Goal: Complete application form

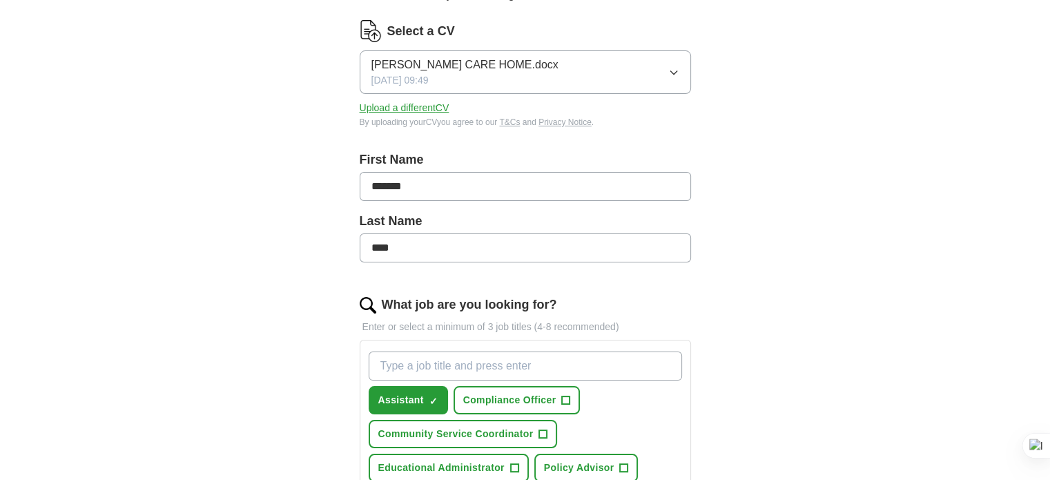
scroll to position [207, 0]
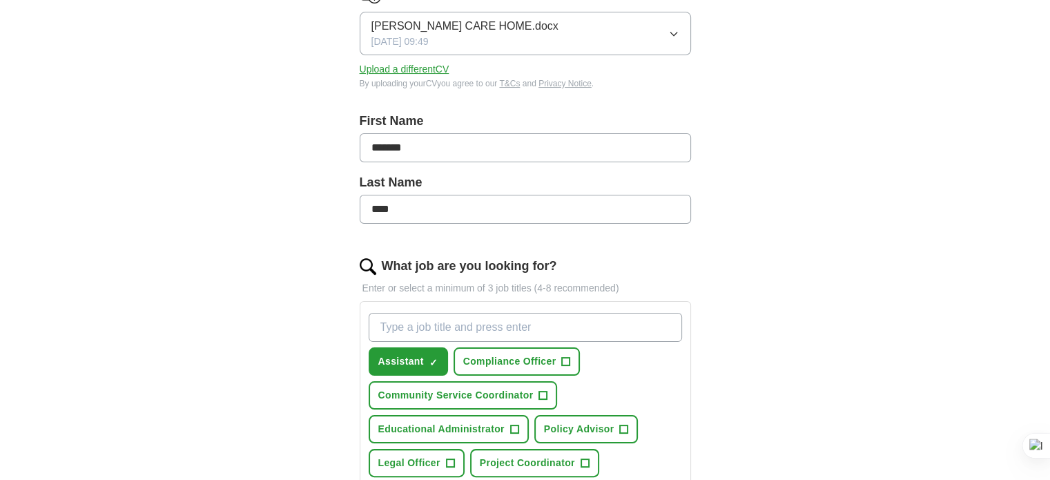
click at [459, 327] on input "What job are you looking for?" at bounding box center [525, 327] width 313 height 29
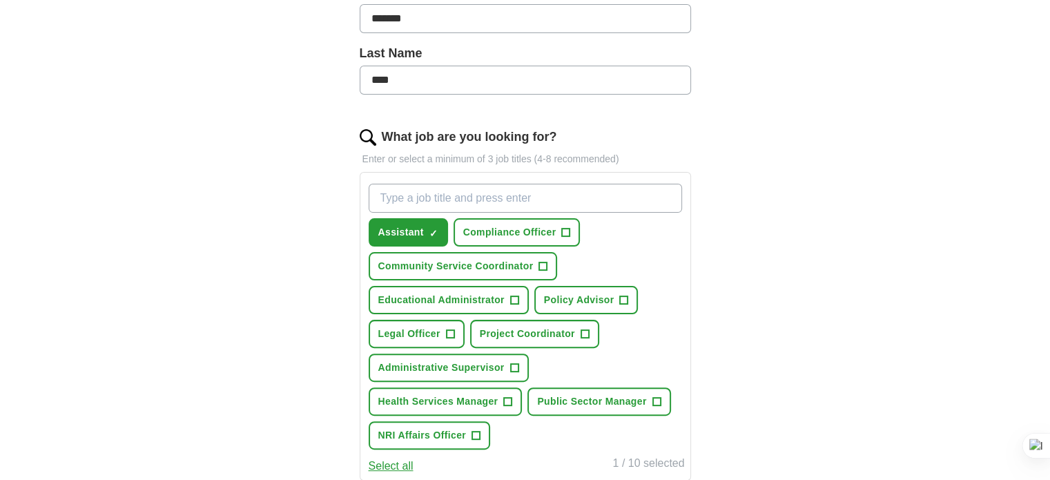
scroll to position [345, 0]
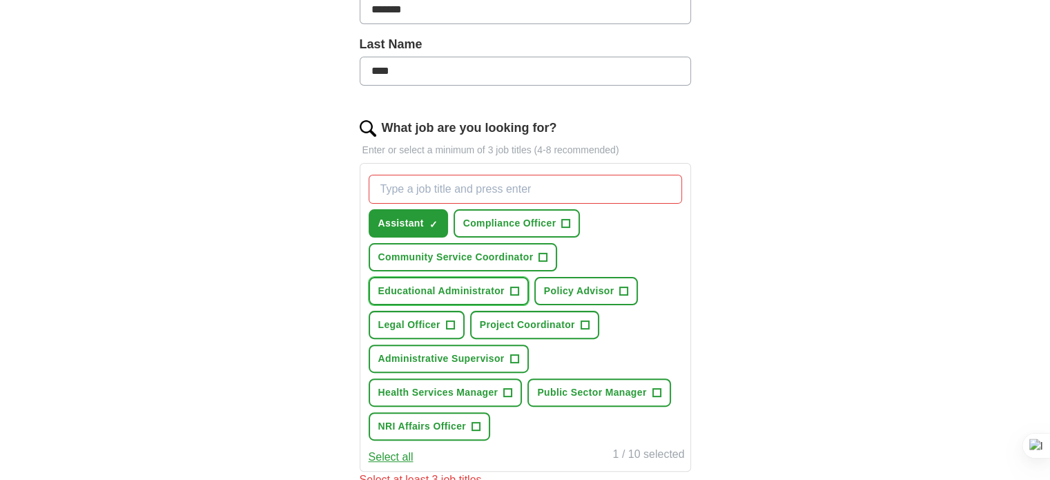
click at [481, 288] on span "Educational Administrator" at bounding box center [441, 291] width 126 height 14
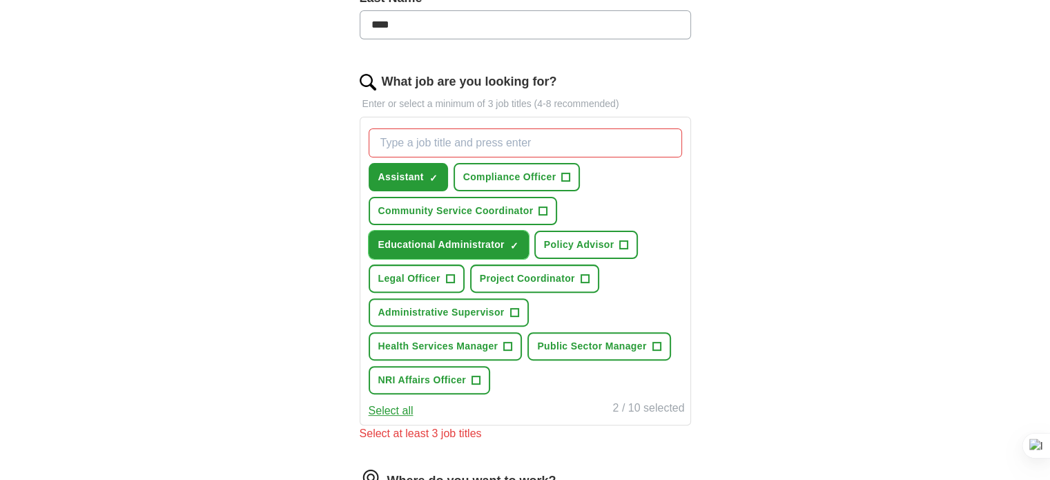
scroll to position [483, 0]
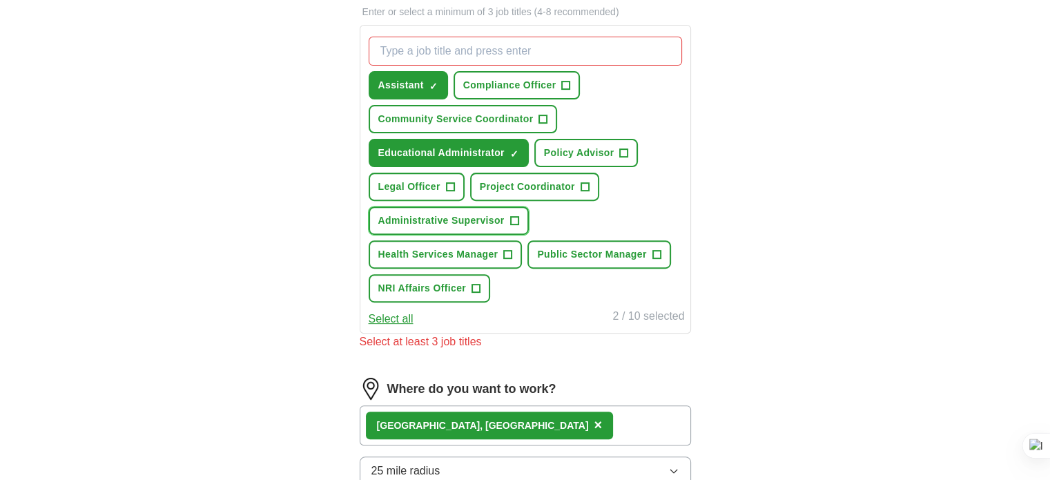
click at [483, 213] on span "Administrative Supervisor" at bounding box center [441, 220] width 126 height 14
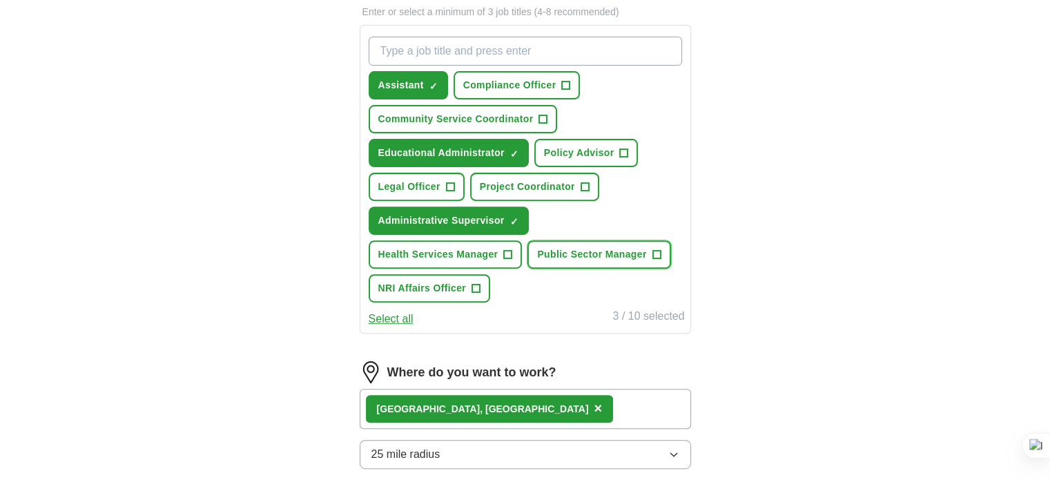
click at [572, 251] on span "Public Sector Manager" at bounding box center [591, 254] width 109 height 14
click at [450, 281] on span "NRI Affairs Officer" at bounding box center [422, 288] width 88 height 14
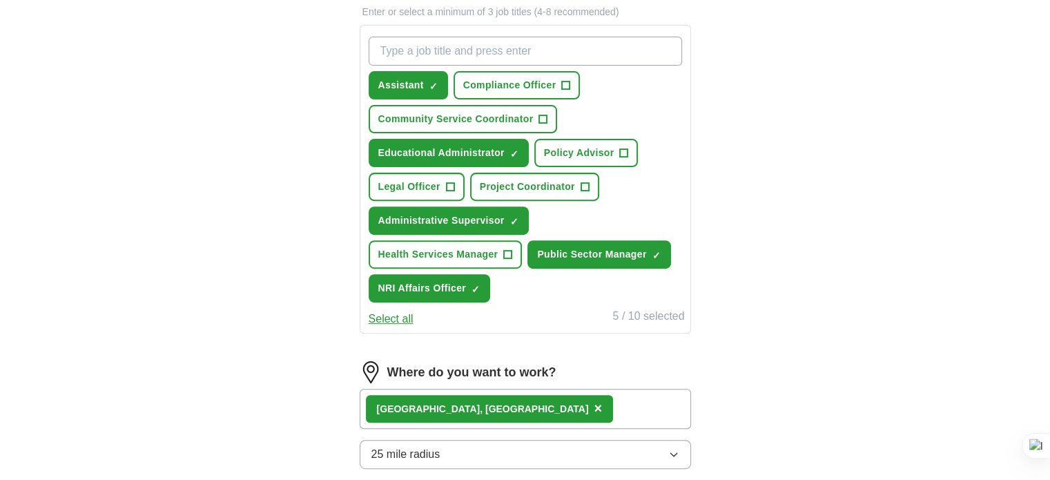
click at [405, 315] on button "Select all" at bounding box center [391, 319] width 45 height 17
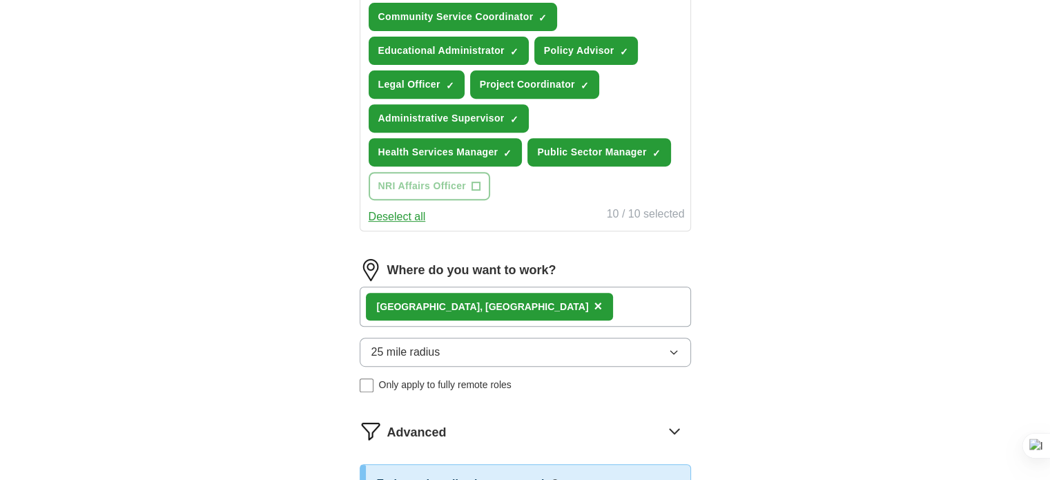
scroll to position [621, 0]
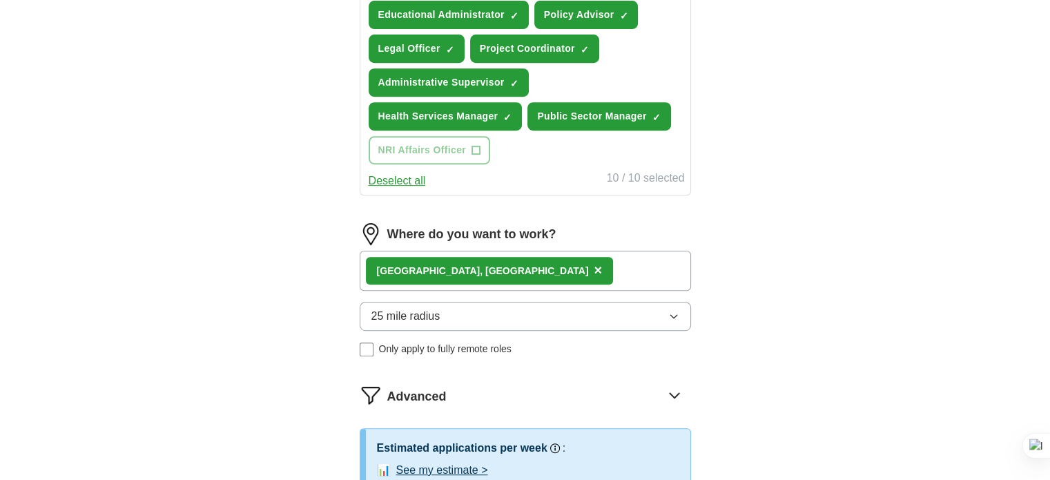
click at [552, 262] on div "[GEOGRAPHIC_DATA], [PERSON_NAME] ×" at bounding box center [525, 271] width 331 height 40
click at [594, 262] on span "×" at bounding box center [598, 269] width 8 height 15
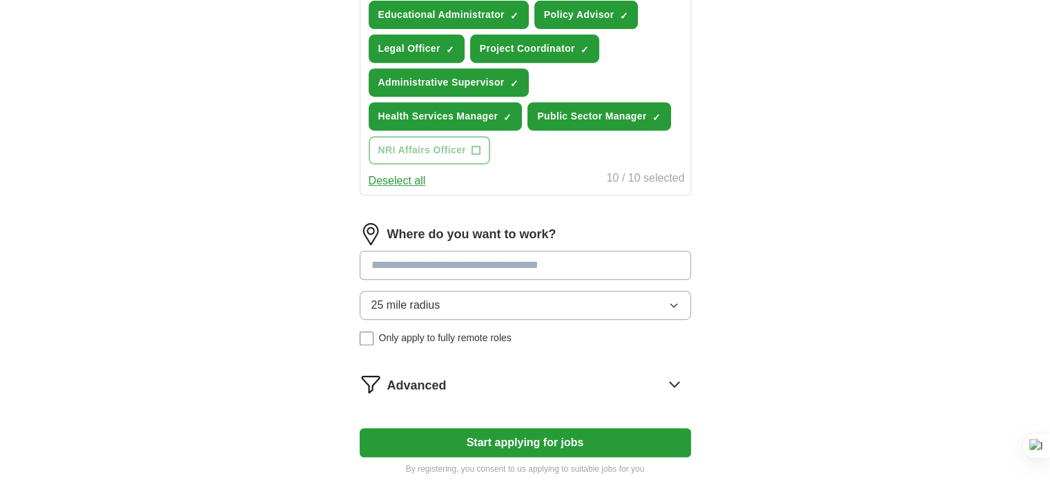
click at [446, 259] on input at bounding box center [525, 265] width 331 height 29
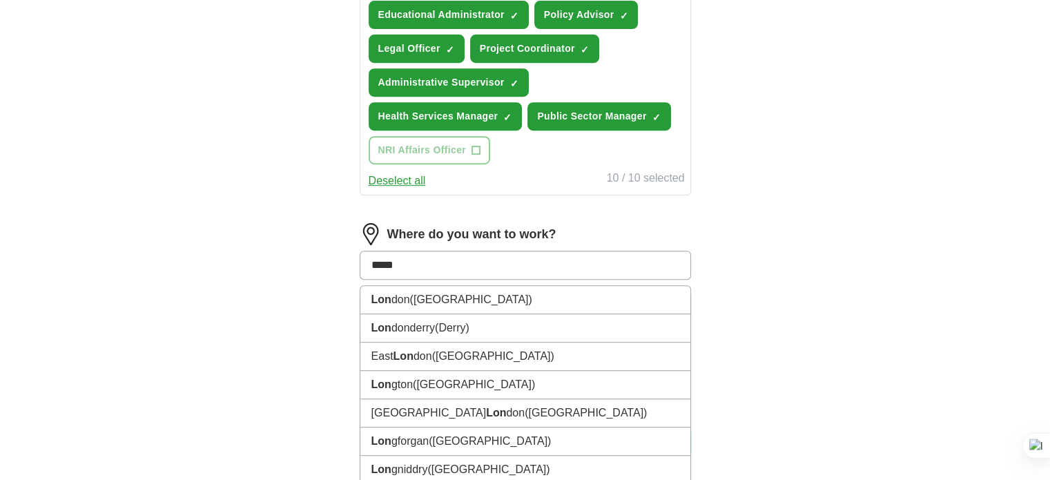
type input "******"
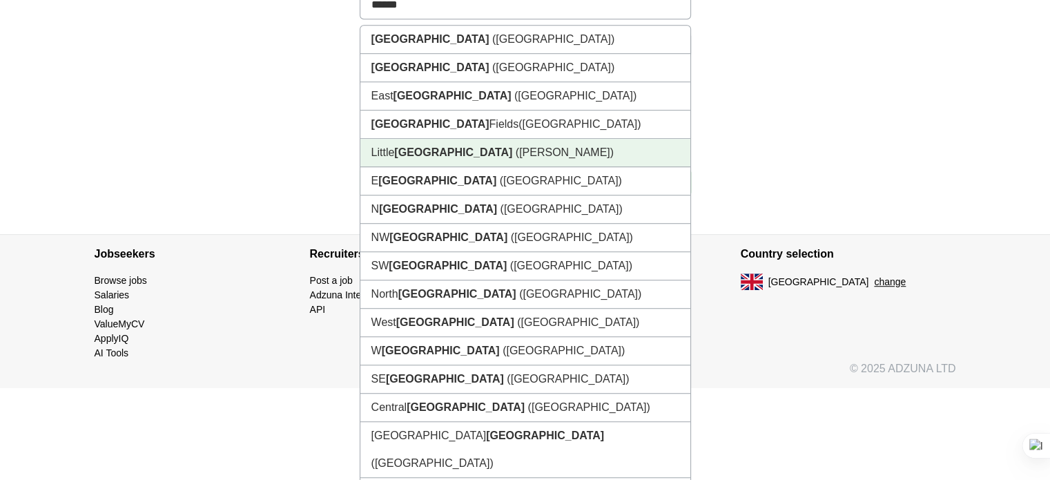
scroll to position [898, 0]
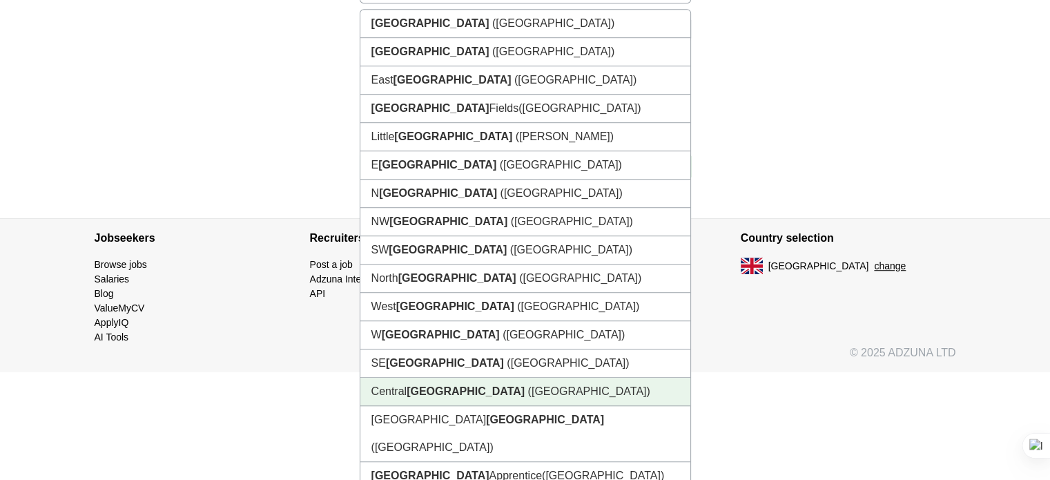
click at [447, 385] on strong "[GEOGRAPHIC_DATA]" at bounding box center [466, 391] width 118 height 12
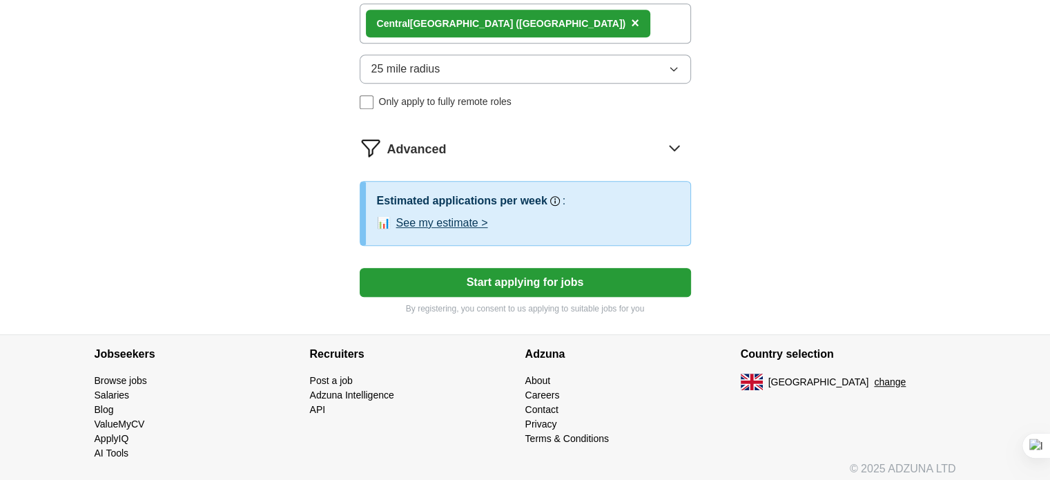
scroll to position [870, 0]
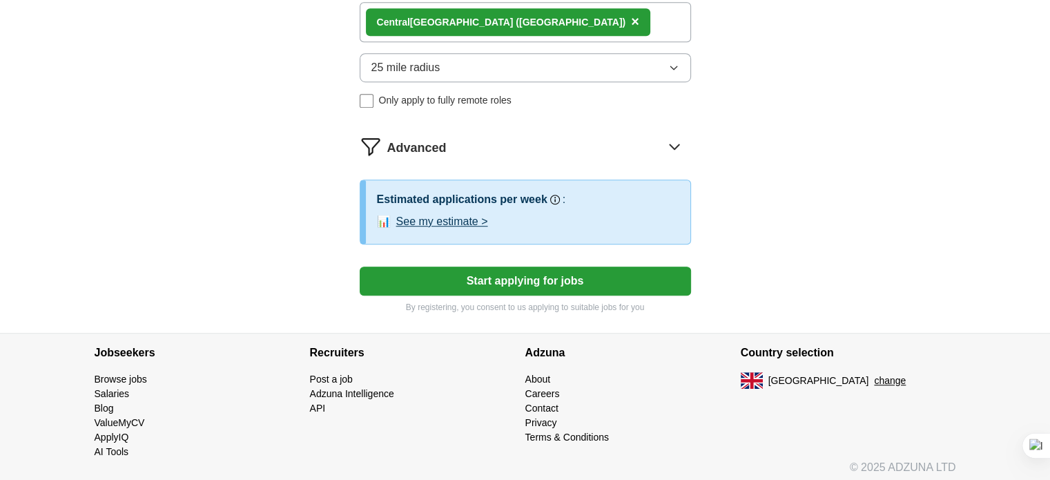
click at [470, 217] on button "See my estimate >" at bounding box center [442, 221] width 92 height 17
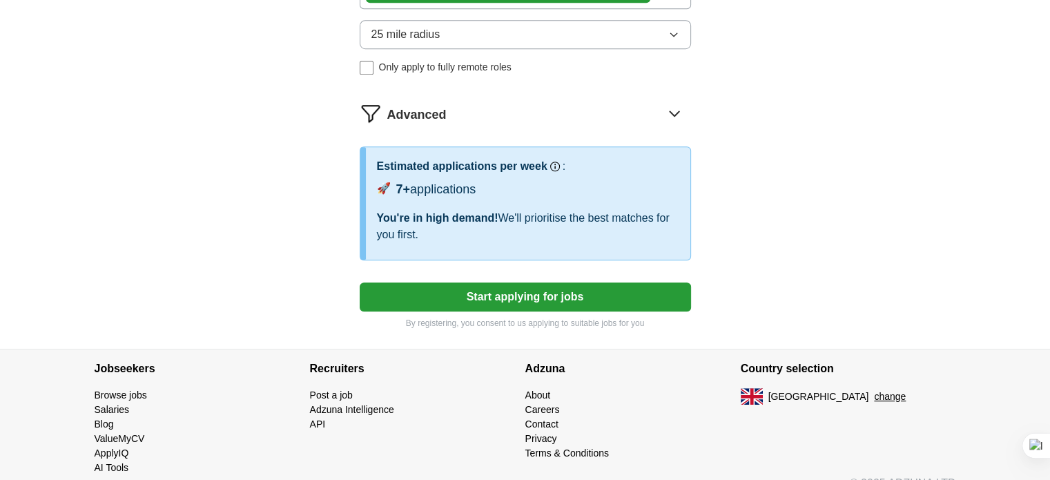
scroll to position [919, 0]
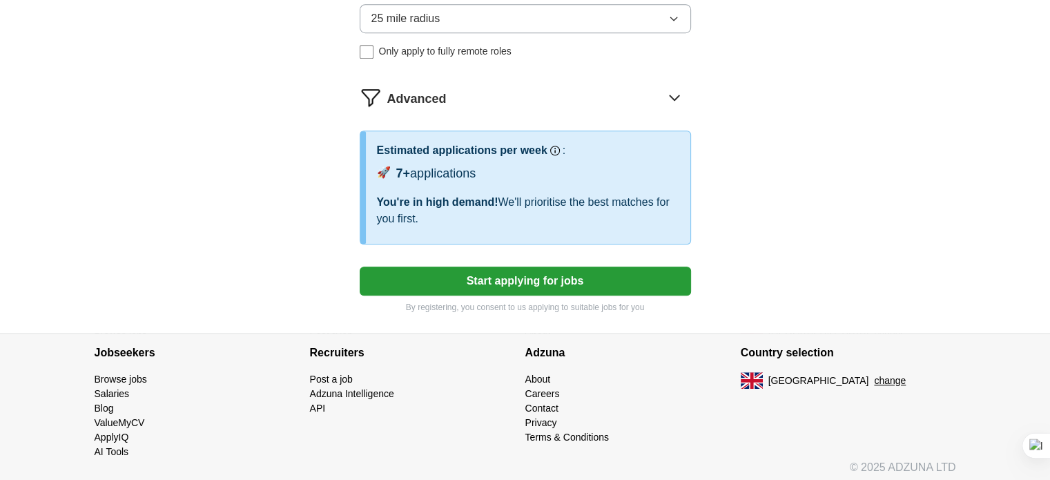
click at [555, 271] on button "Start applying for jobs" at bounding box center [525, 280] width 331 height 29
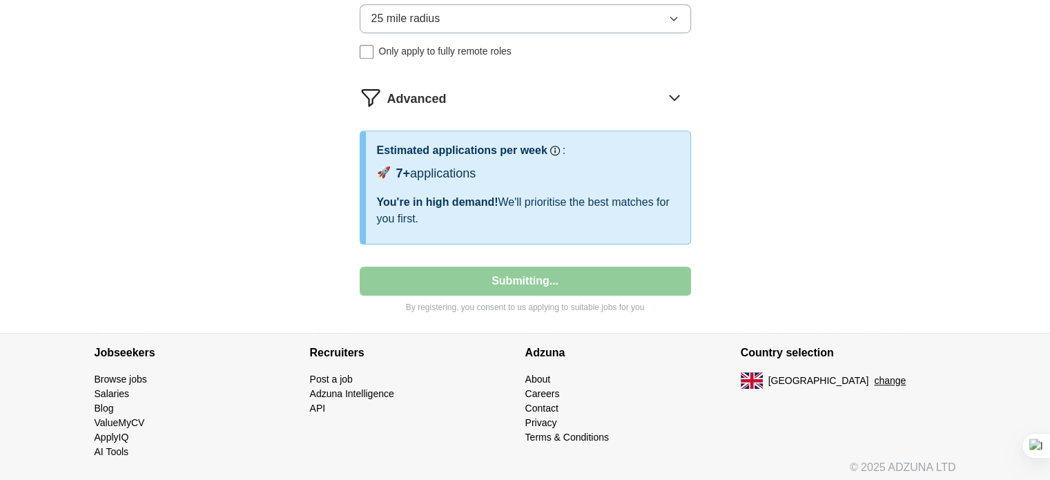
select select "**"
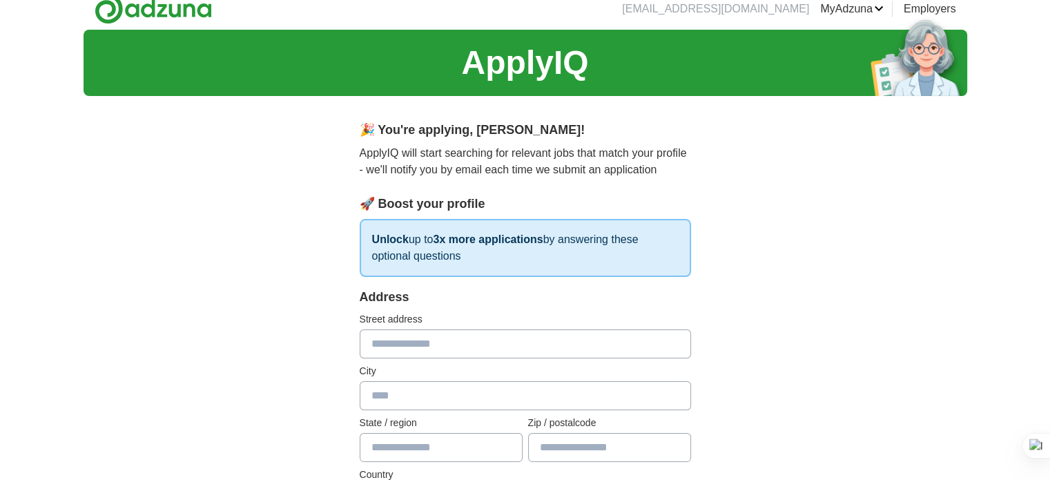
scroll to position [0, 0]
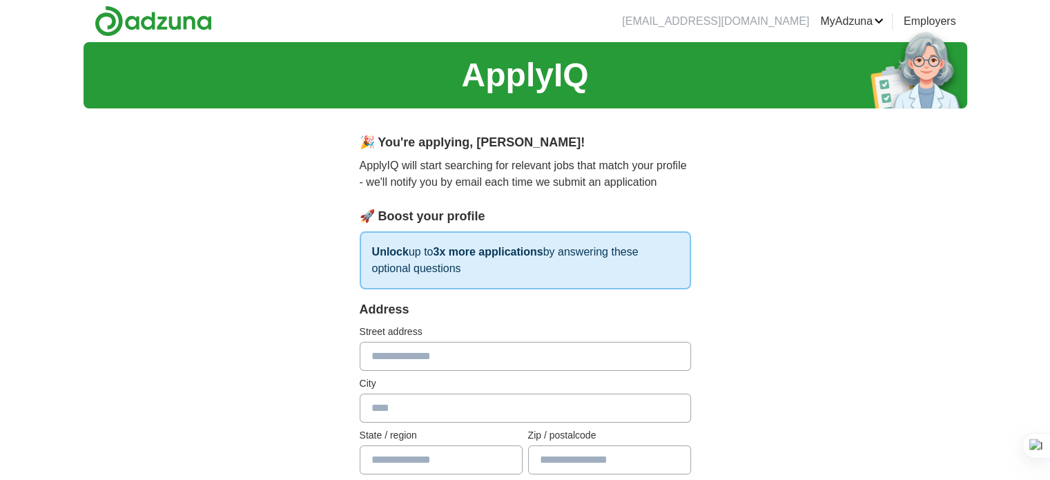
click at [381, 351] on input "text" at bounding box center [525, 356] width 331 height 29
type input "**********"
type input "******"
type input "**********"
type input "*******"
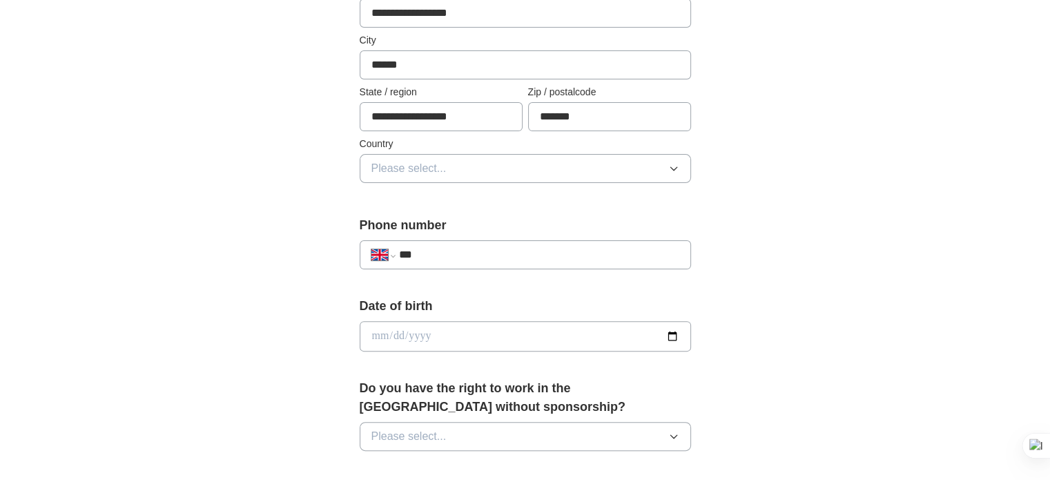
scroll to position [345, 0]
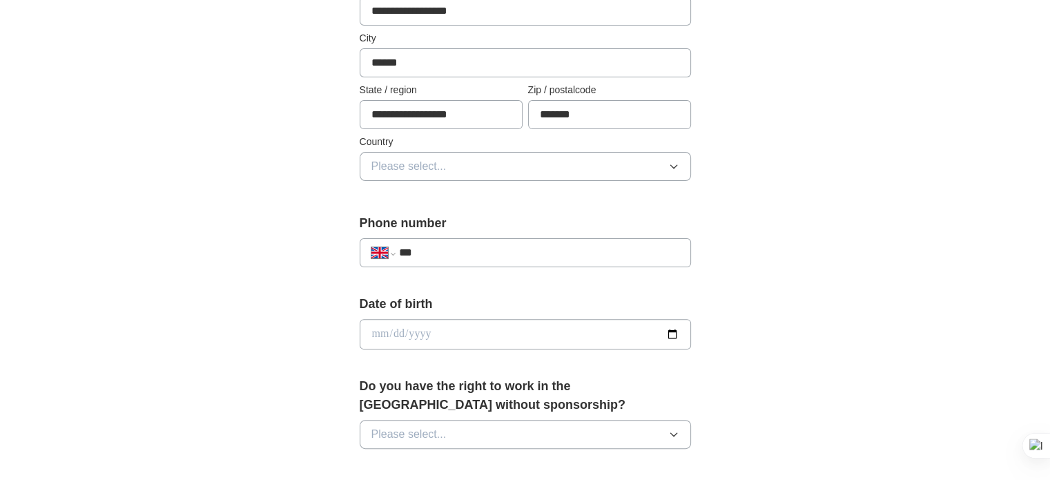
click at [423, 169] on span "Please select..." at bounding box center [408, 166] width 75 height 17
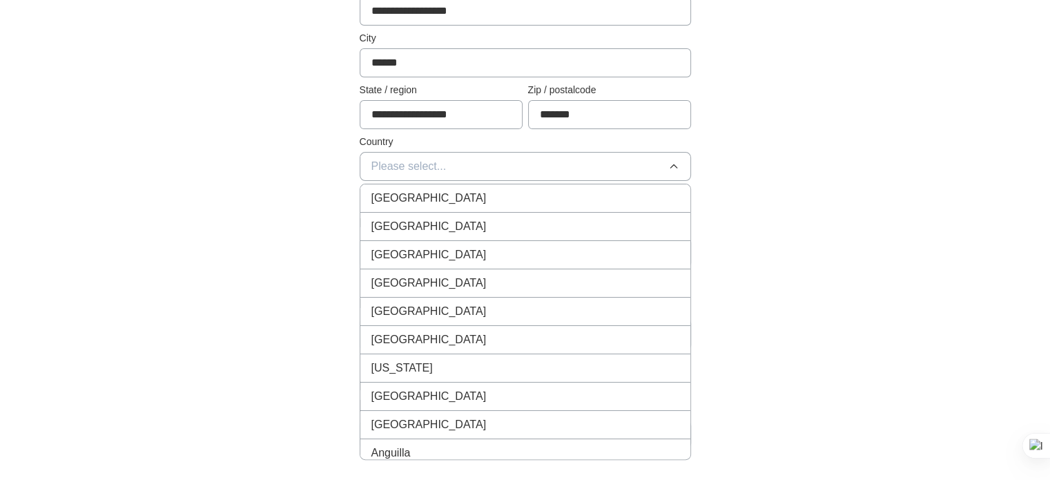
click at [422, 194] on span "[GEOGRAPHIC_DATA]" at bounding box center [428, 198] width 115 height 17
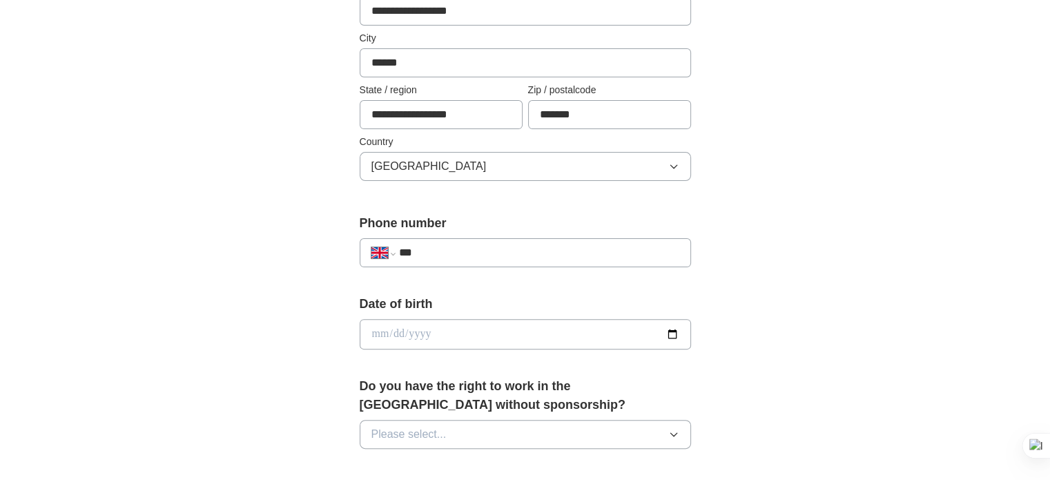
click at [431, 247] on input "***" at bounding box center [538, 252] width 280 height 17
type input "**********"
click at [671, 331] on input "date" at bounding box center [525, 334] width 331 height 30
type input "**********"
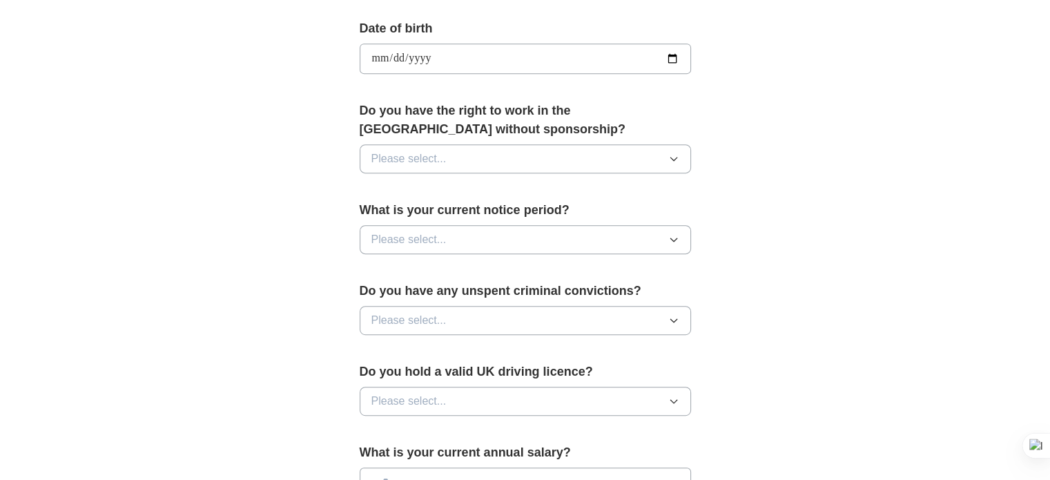
scroll to position [621, 0]
click at [460, 161] on button "Please select..." at bounding box center [525, 158] width 331 height 29
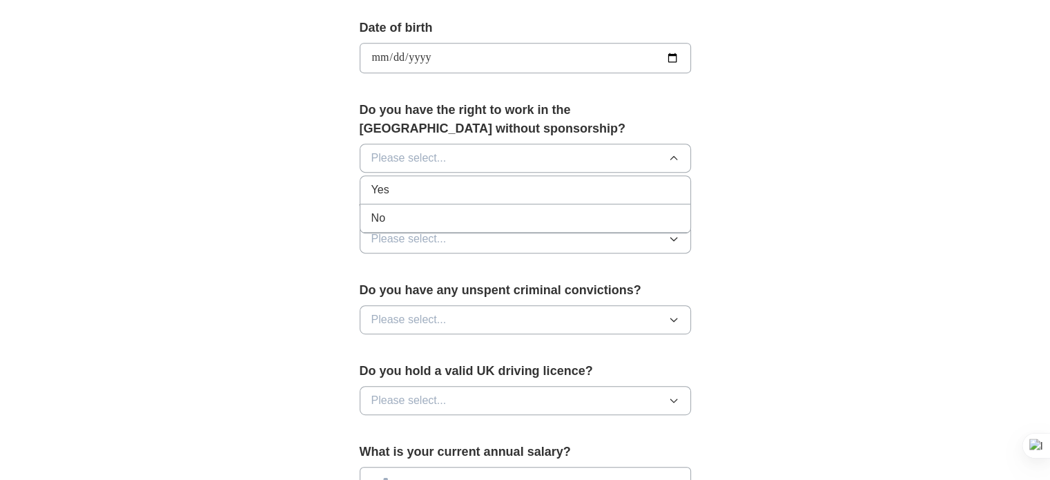
click at [415, 193] on div "Yes" at bounding box center [525, 190] width 308 height 17
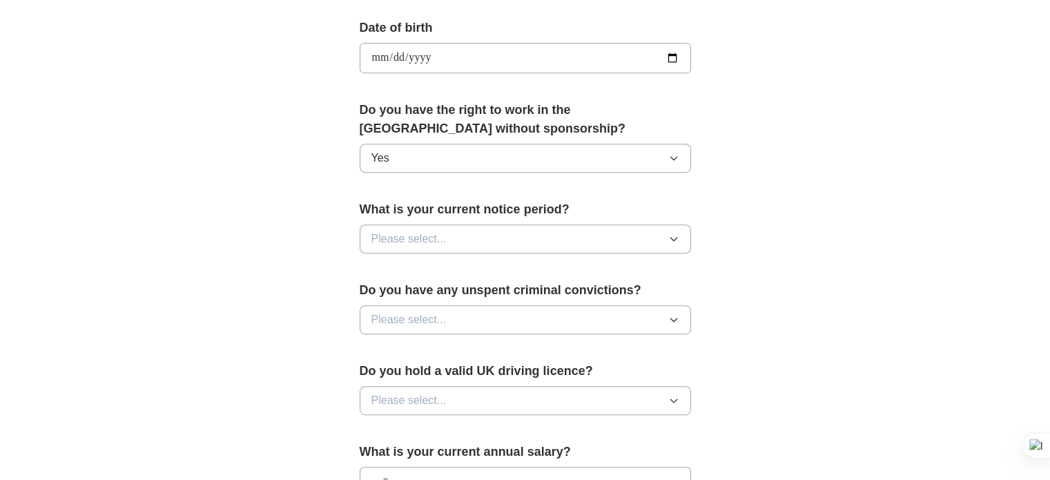
click at [456, 238] on button "Please select..." at bounding box center [525, 238] width 331 height 29
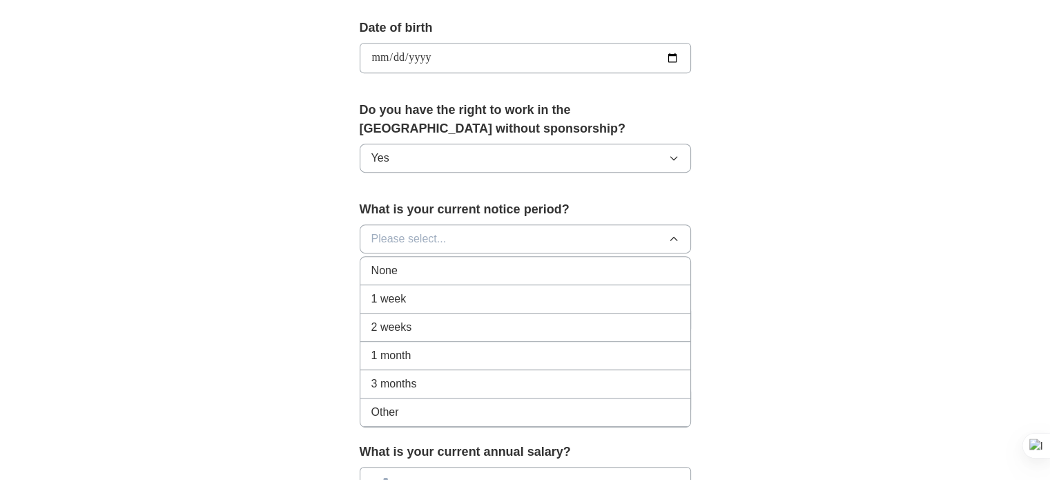
click at [398, 348] on span "1 month" at bounding box center [391, 355] width 40 height 17
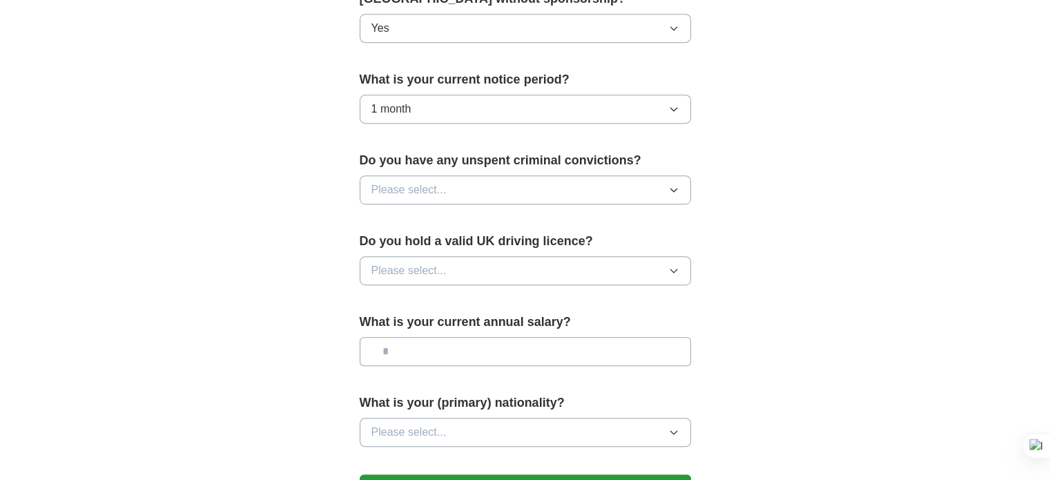
scroll to position [759, 0]
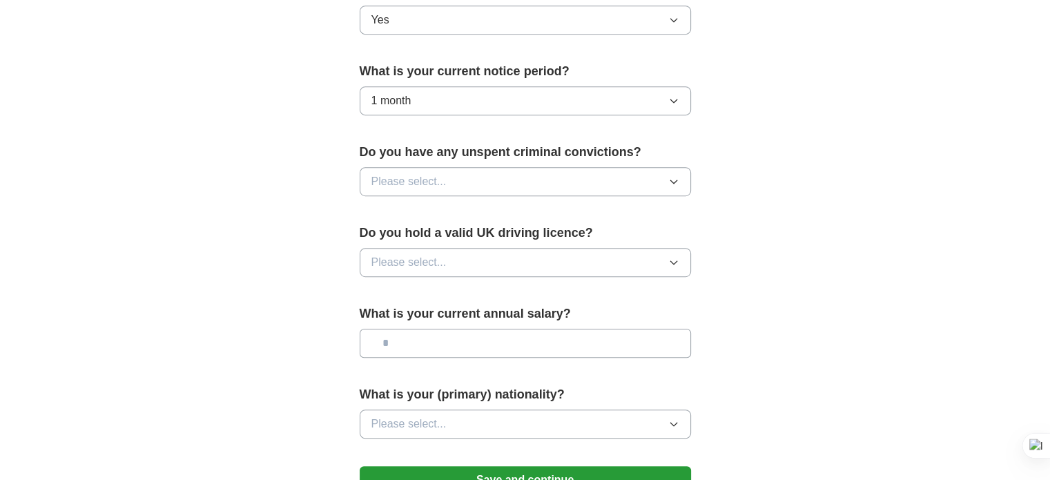
click at [660, 97] on button "1 month" at bounding box center [525, 100] width 331 height 29
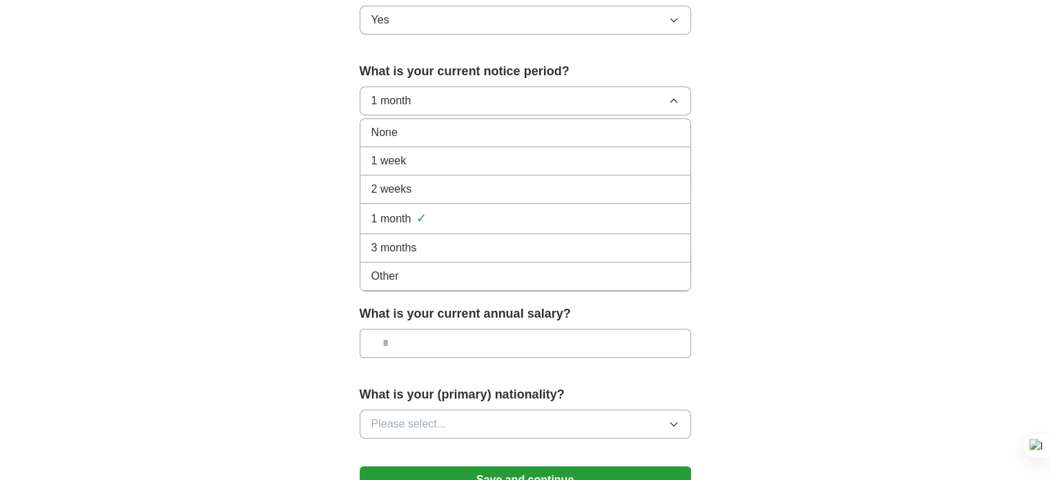
click at [508, 137] on div "None" at bounding box center [525, 132] width 308 height 17
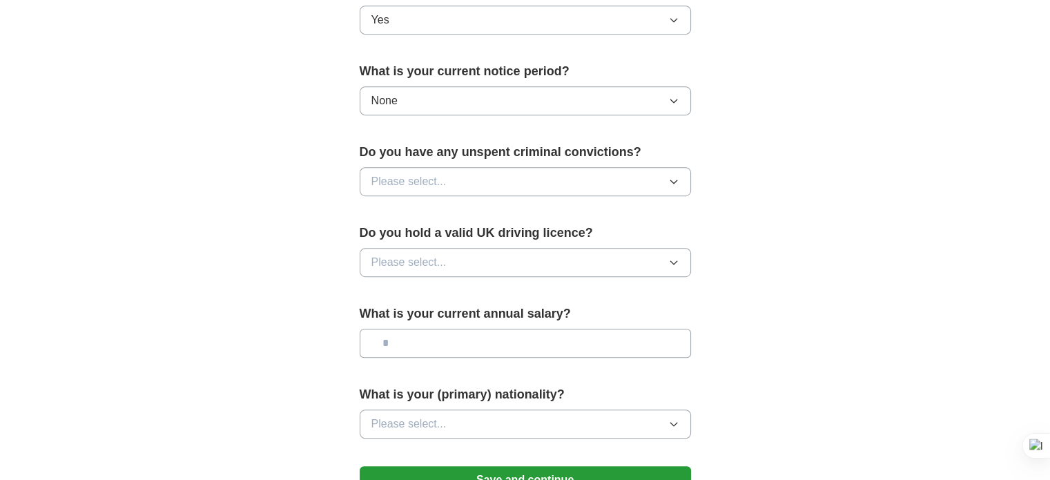
click at [522, 171] on button "Please select..." at bounding box center [525, 181] width 331 height 29
click at [387, 240] on div "No" at bounding box center [525, 241] width 308 height 17
click at [507, 256] on button "Please select..." at bounding box center [525, 262] width 331 height 29
click at [449, 316] on div "No" at bounding box center [525, 322] width 308 height 17
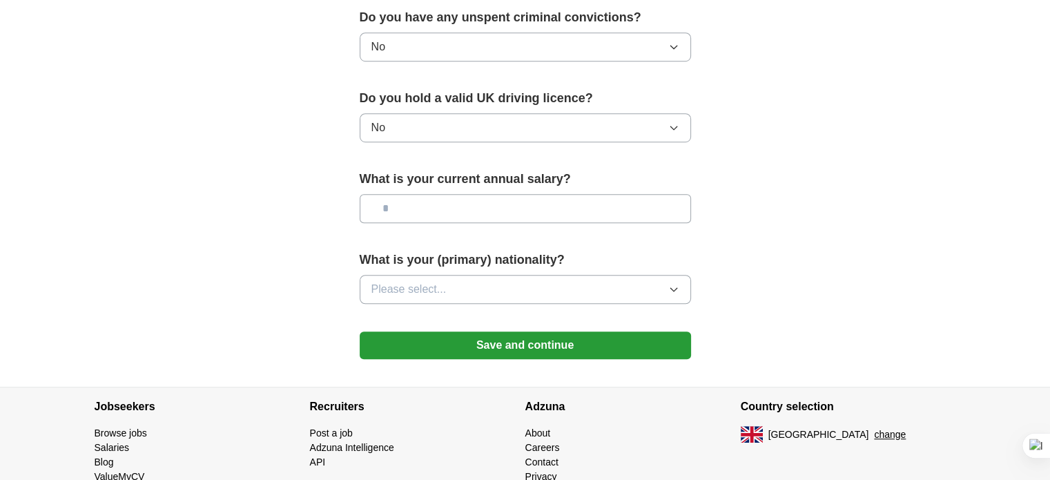
scroll to position [898, 0]
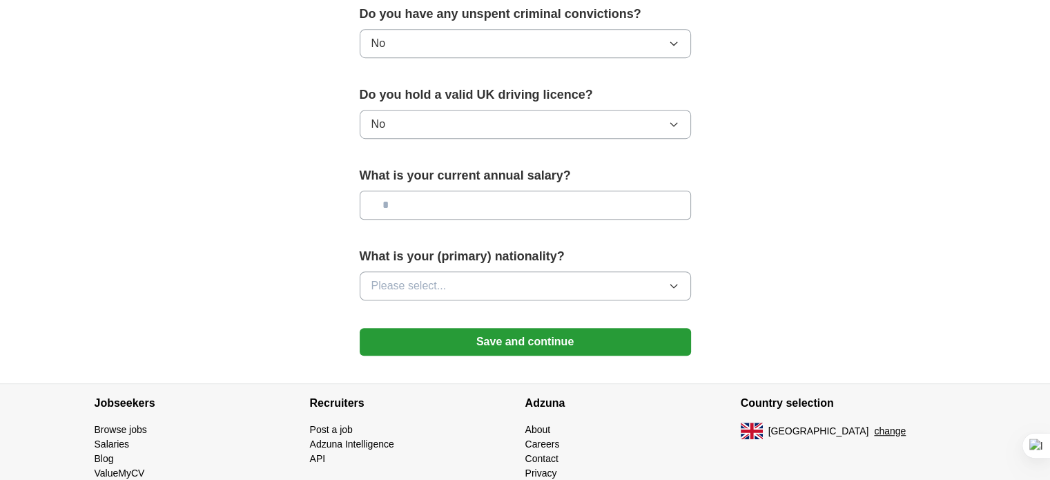
click at [537, 205] on input "text" at bounding box center [525, 205] width 331 height 29
click at [539, 278] on button "Please select..." at bounding box center [525, 285] width 331 height 29
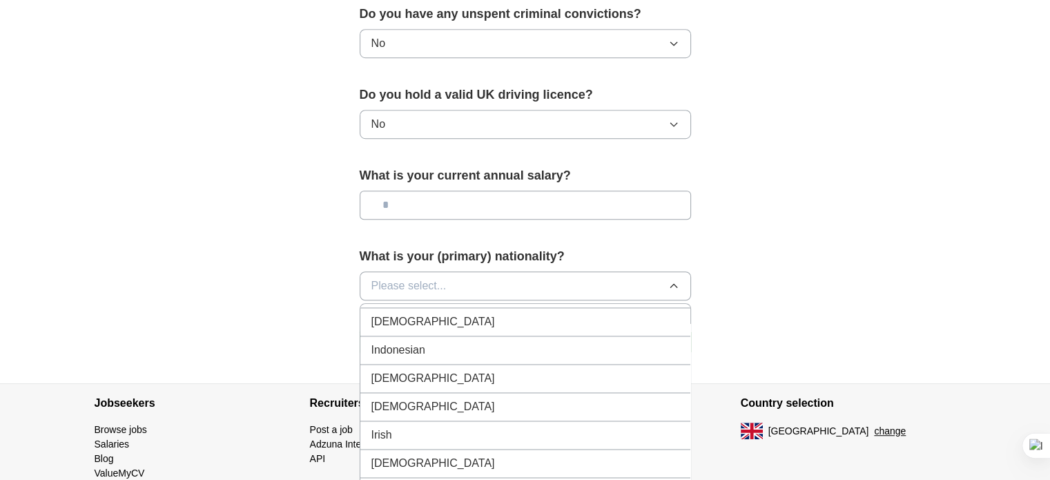
scroll to position [2209, 0]
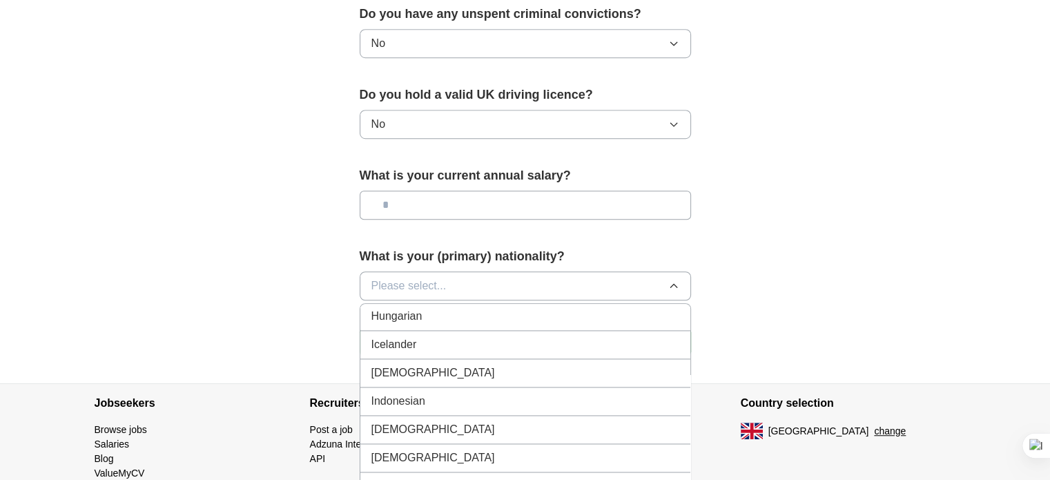
click at [406, 365] on div "[DEMOGRAPHIC_DATA]" at bounding box center [525, 373] width 308 height 17
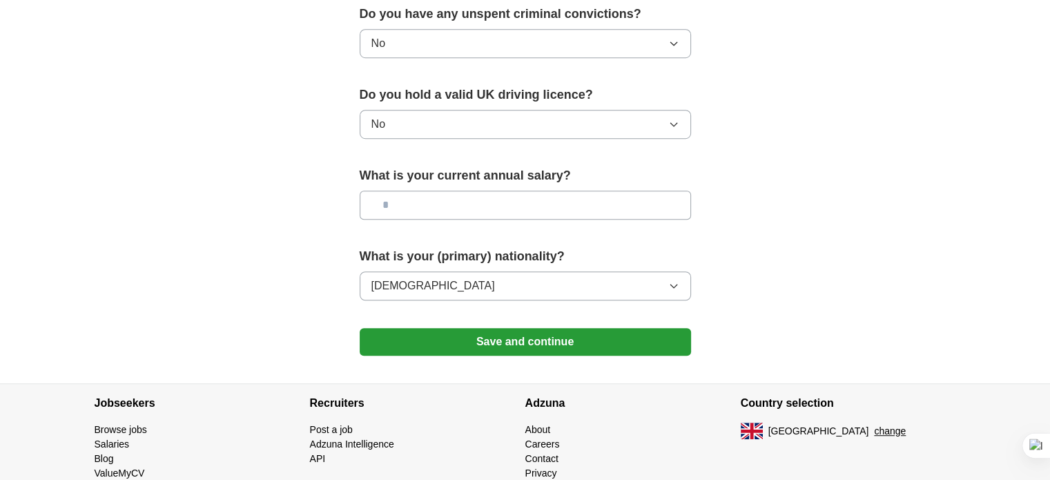
click at [520, 338] on button "Save and continue" at bounding box center [525, 342] width 331 height 28
